Goal: Information Seeking & Learning: Understand process/instructions

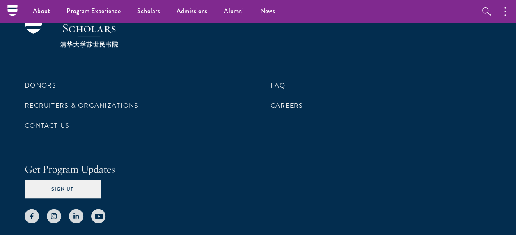
scroll to position [2462, 0]
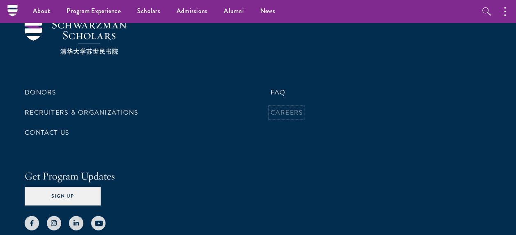
click at [288, 107] on link "Careers" at bounding box center [286, 112] width 33 height 10
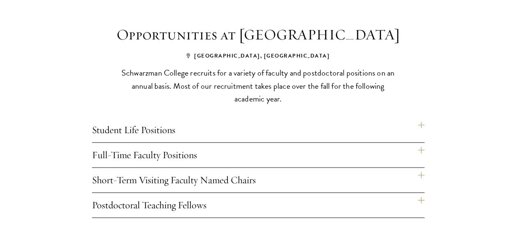
scroll to position [518, 0]
click at [424, 125] on div "Opportunities at Schwarzman College Beijing, China Schwarzman College recruits …" at bounding box center [258, 120] width 443 height 194
click at [421, 123] on h4 "Student Life Positions" at bounding box center [258, 129] width 332 height 25
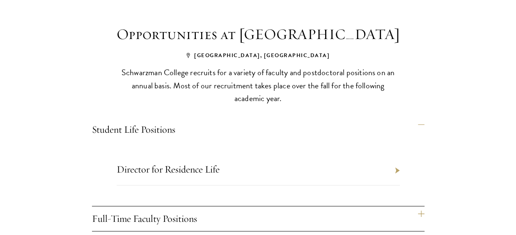
click at [395, 169] on li "Director for Residence Life" at bounding box center [258, 170] width 283 height 29
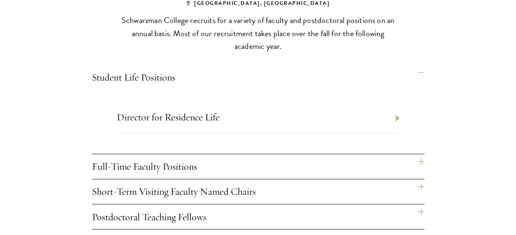
scroll to position [579, 0]
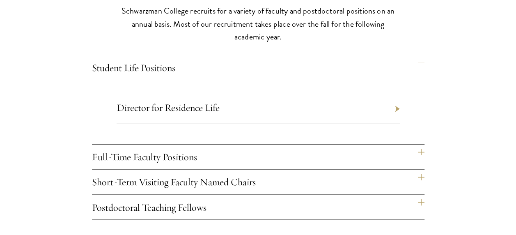
click at [416, 149] on h4 "Full-Time Faculty Positions" at bounding box center [258, 156] width 332 height 25
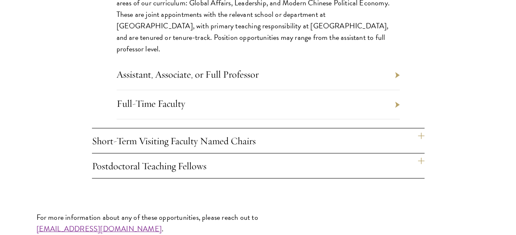
scroll to position [707, 0]
click at [395, 61] on li "Assistant, Associate, or Full Professor" at bounding box center [258, 74] width 283 height 29
click at [395, 62] on li "Assistant, Associate, or Full Professor" at bounding box center [258, 74] width 283 height 29
click at [422, 135] on h4 "Short-Term Visiting Faculty Named Chairs" at bounding box center [258, 140] width 332 height 25
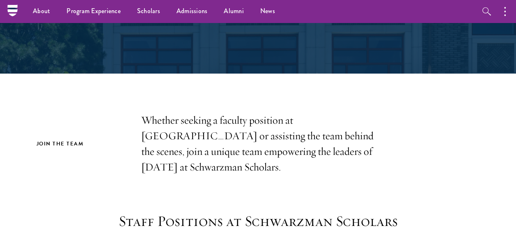
scroll to position [0, 0]
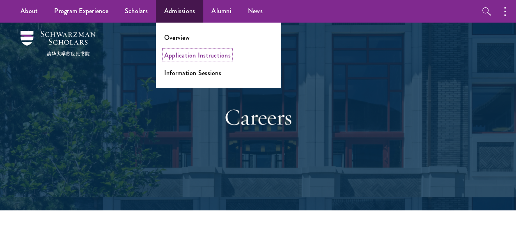
click at [176, 54] on link "Application Instructions" at bounding box center [197, 54] width 66 height 9
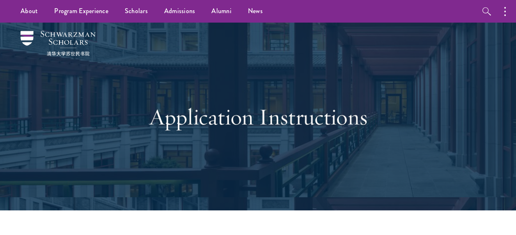
scroll to position [195, 0]
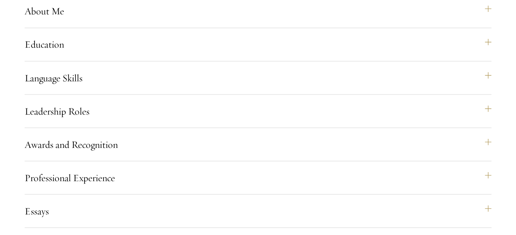
scroll to position [822, 0]
